Goal: Navigation & Orientation: Find specific page/section

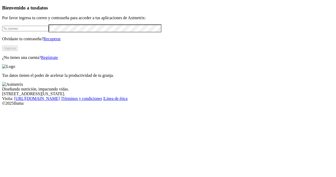
type input "[PERSON_NAME][EMAIL_ADDRESS][DOMAIN_NAME]"
click at [18, 51] on button "Ingresa" at bounding box center [10, 48] width 16 height 6
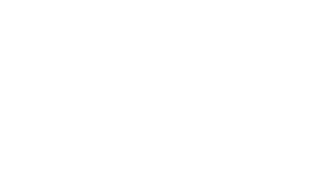
scroll to position [101, 0]
drag, startPoint x: 290, startPoint y: 29, endPoint x: 290, endPoint y: 32, distance: 3.2
